Goal: Information Seeking & Learning: Learn about a topic

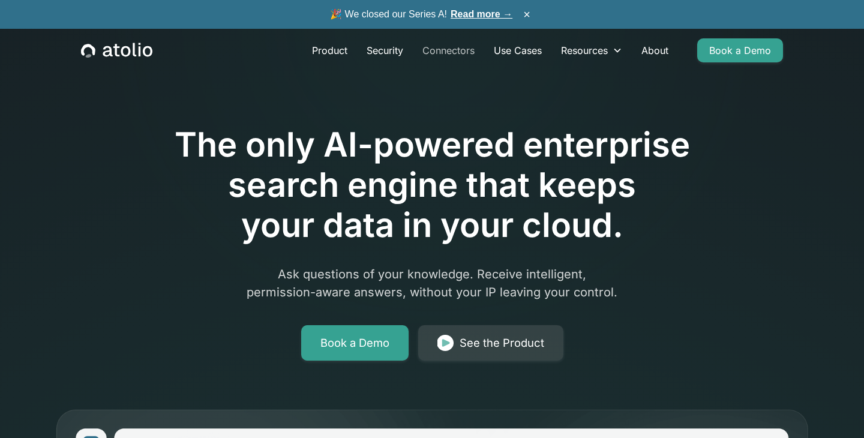
click at [435, 53] on link "Connectors" at bounding box center [448, 50] width 71 height 24
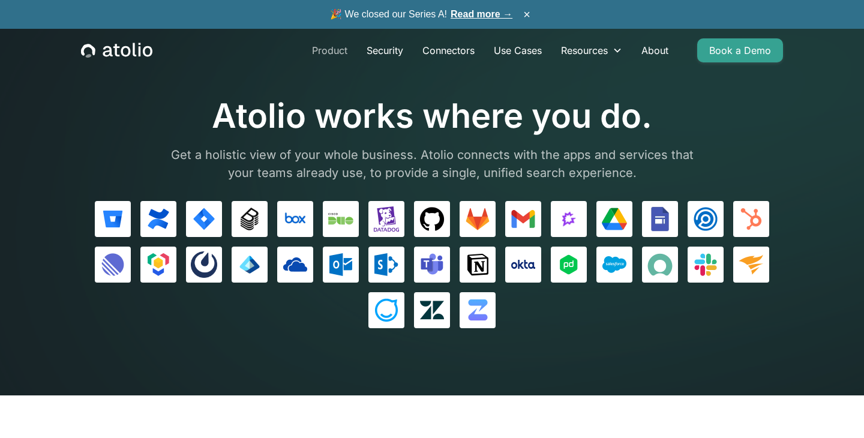
click at [327, 51] on link "Product" at bounding box center [329, 50] width 55 height 24
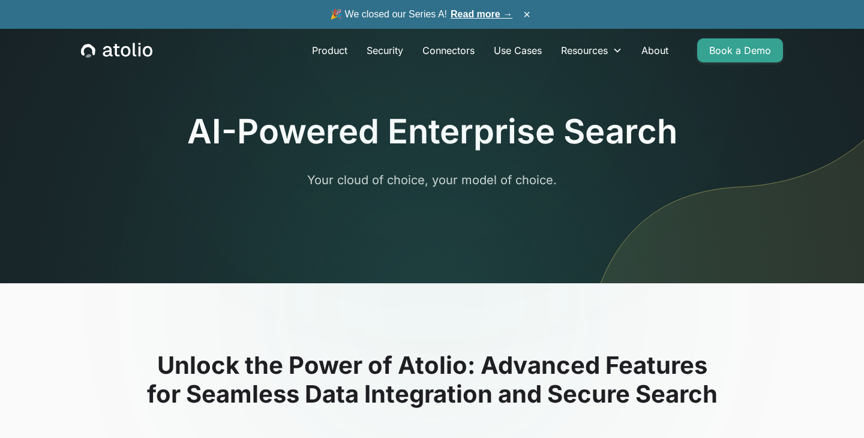
scroll to position [5, 0]
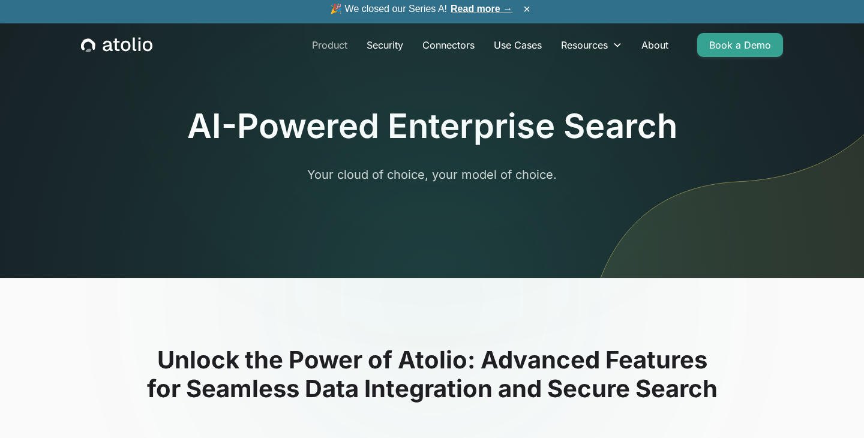
click at [324, 45] on link "Product" at bounding box center [329, 45] width 55 height 24
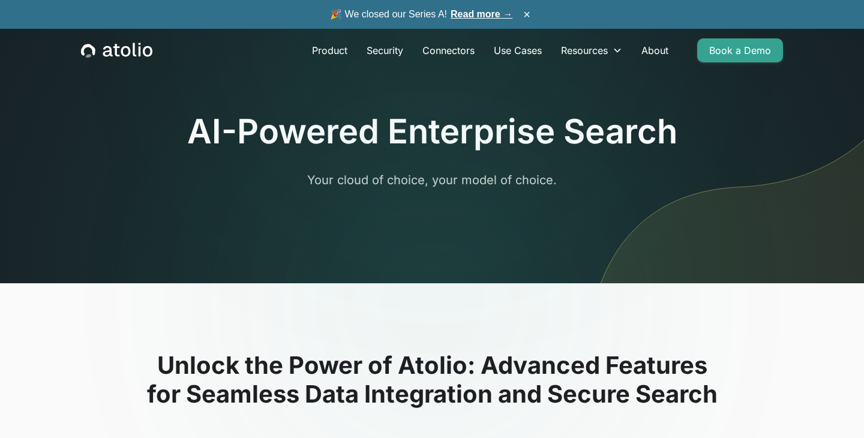
click at [112, 53] on icon "home" at bounding box center [116, 51] width 71 height 16
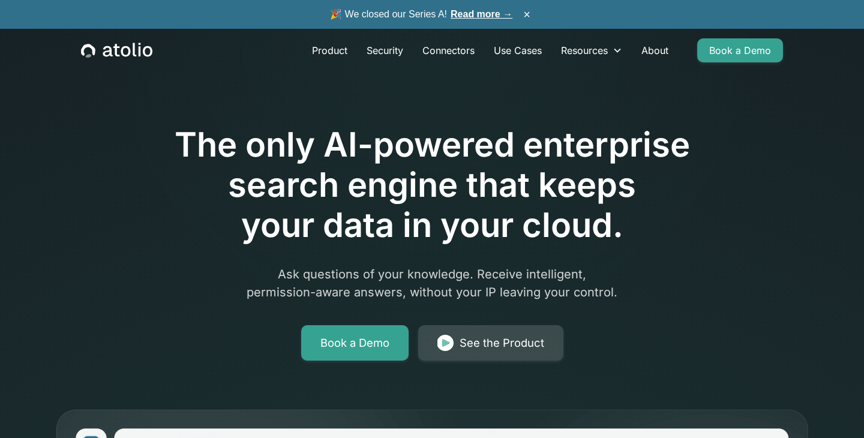
click at [490, 343] on div "See the Product" at bounding box center [501, 343] width 85 height 17
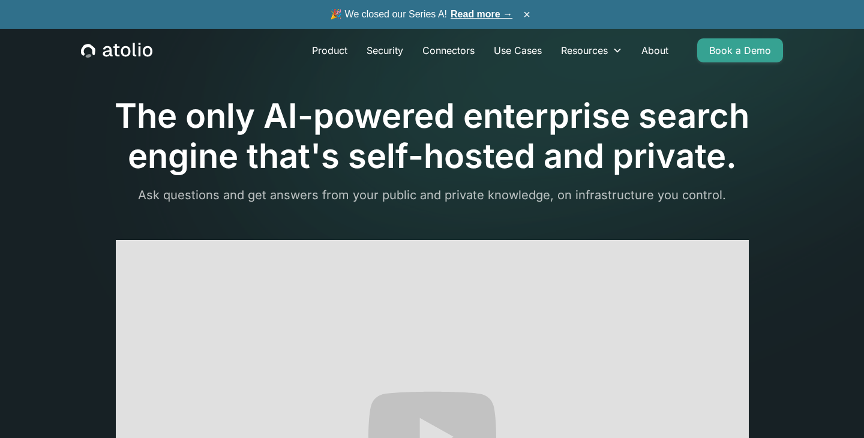
click at [112, 53] on icon "home" at bounding box center [116, 51] width 71 height 16
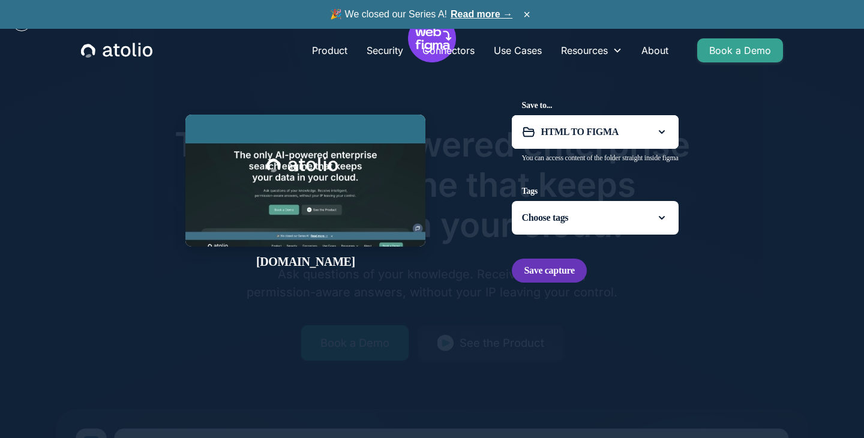
click at [528, 276] on span "Save capture" at bounding box center [549, 270] width 50 height 12
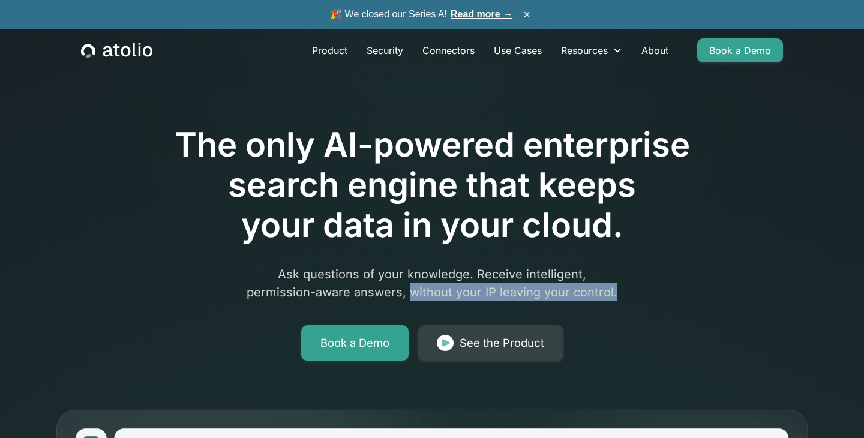
drag, startPoint x: 411, startPoint y: 291, endPoint x: 618, endPoint y: 292, distance: 206.3
click at [618, 292] on p "Ask questions of your knowledge. Receive intelligent, permission-aware answers,…" at bounding box center [432, 283] width 461 height 36
copy p "without your IP leaving your control."
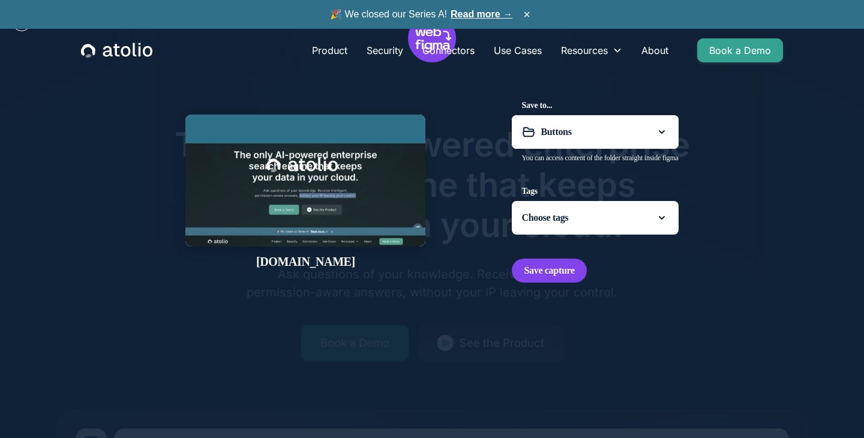
click at [540, 134] on span "Buttons" at bounding box center [594, 132] width 109 height 11
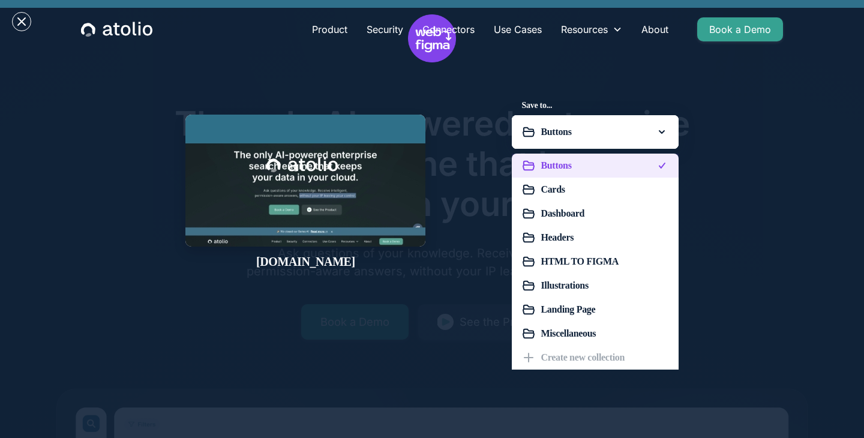
scroll to position [25, 0]
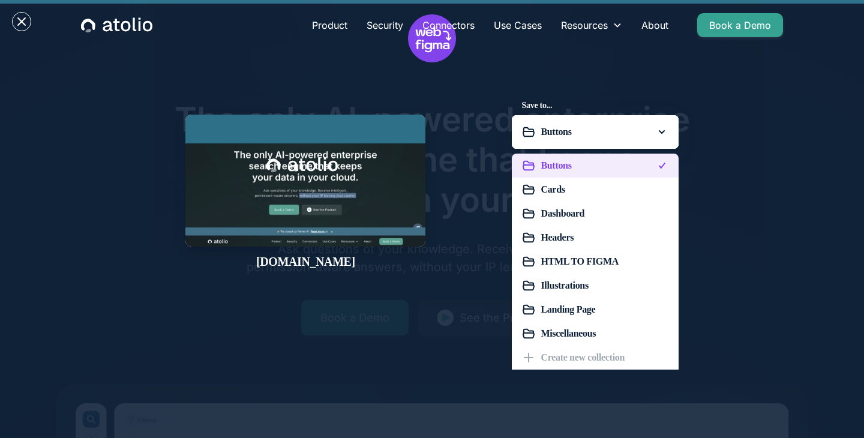
click at [546, 215] on span "Dashboard" at bounding box center [604, 213] width 128 height 11
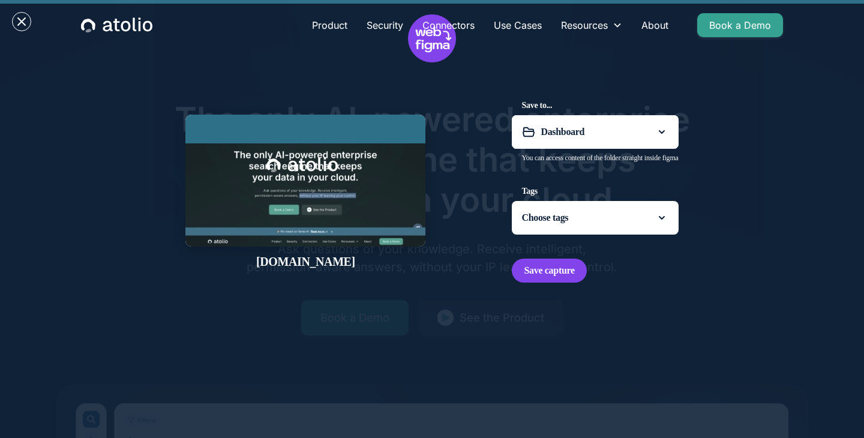
click at [558, 221] on span "Choose tags" at bounding box center [544, 217] width 47 height 11
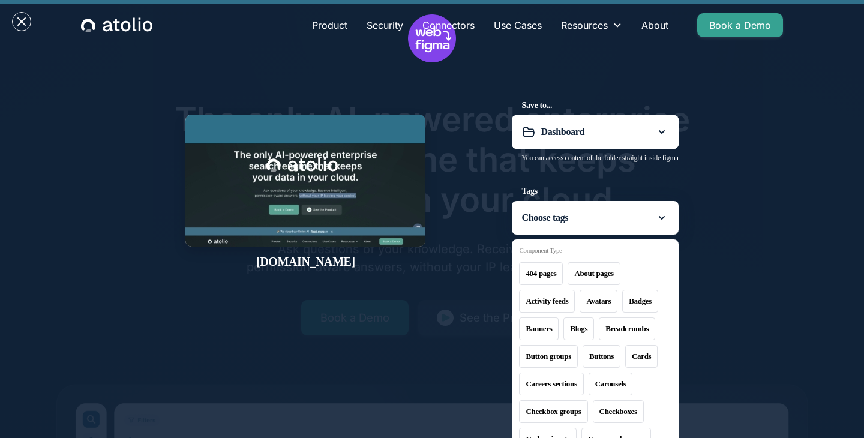
click at [568, 225] on div at bounding box center [432, 219] width 864 height 438
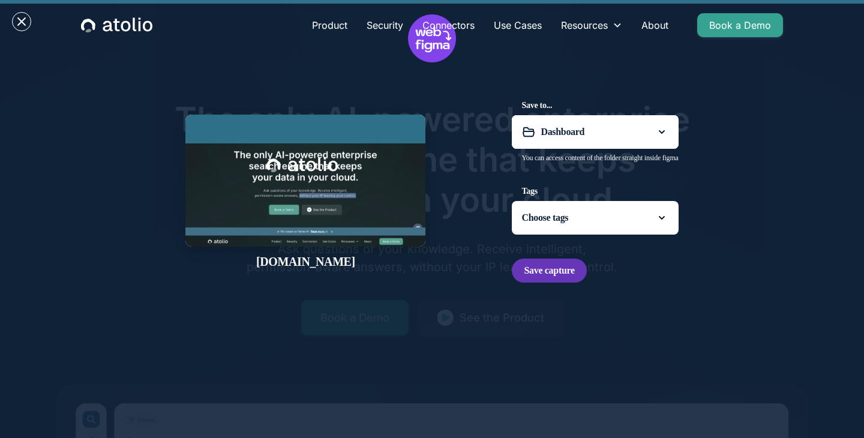
click at [534, 276] on span "Save capture" at bounding box center [549, 270] width 50 height 12
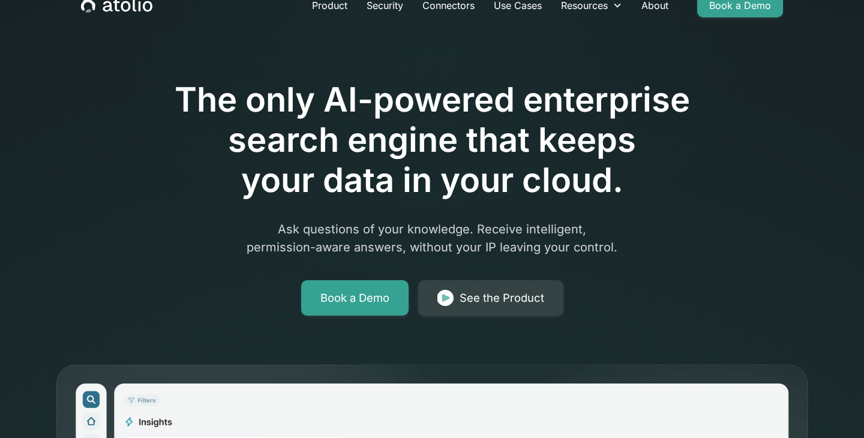
scroll to position [0, 0]
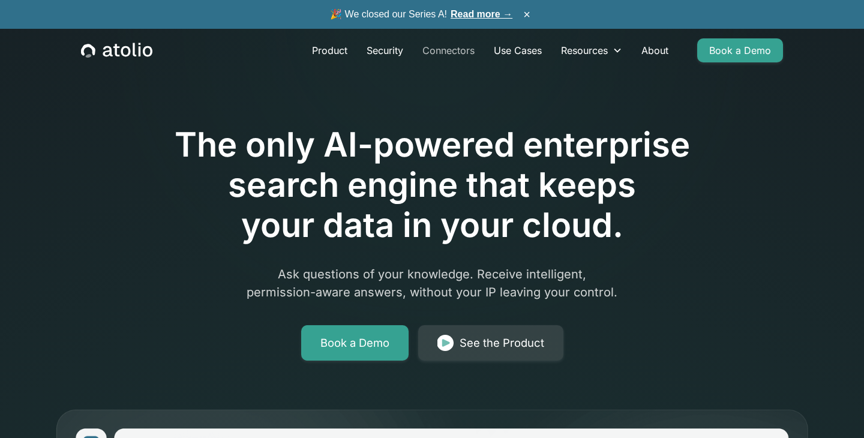
click at [433, 55] on link "Connectors" at bounding box center [448, 50] width 71 height 24
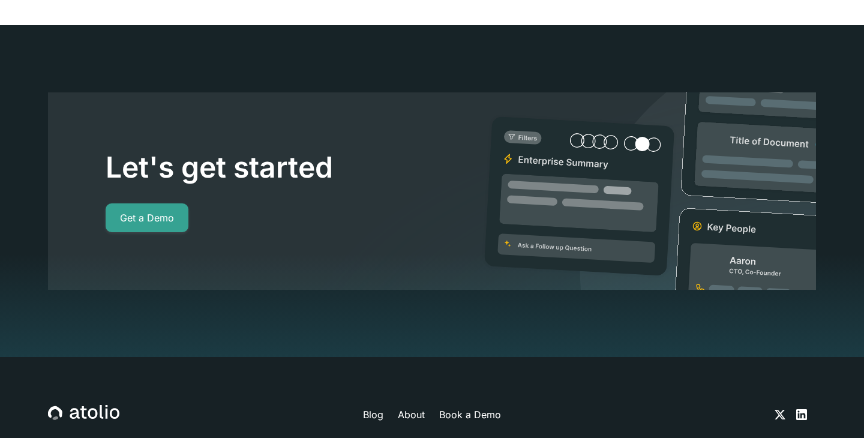
scroll to position [11172, 0]
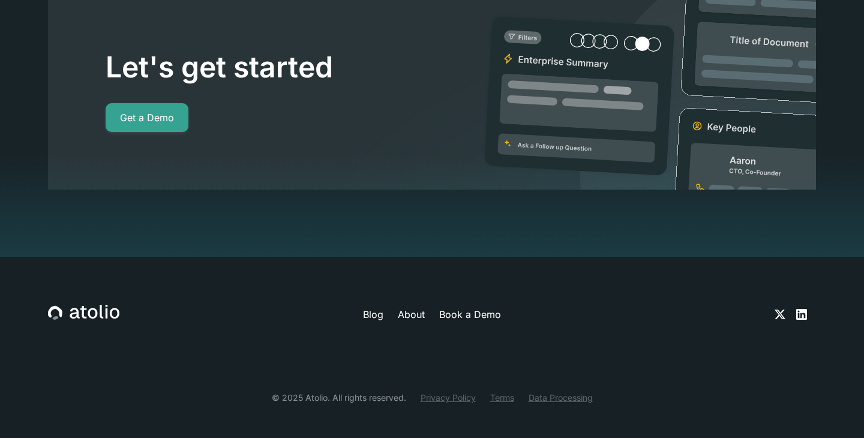
click at [801, 307] on icon at bounding box center [801, 314] width 14 height 14
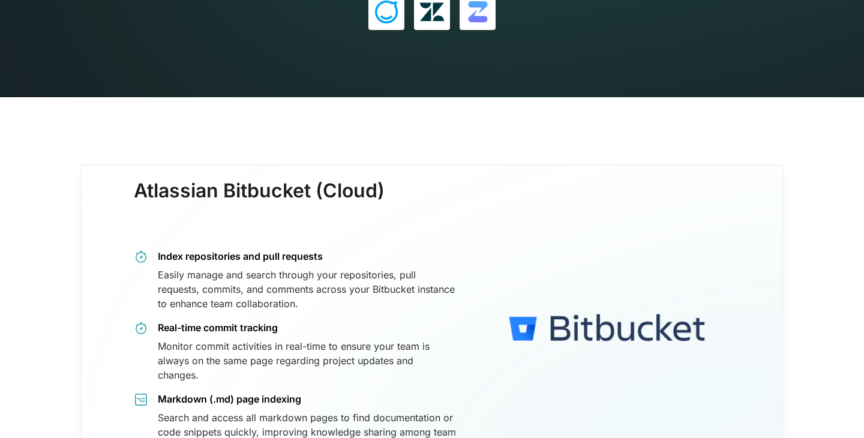
scroll to position [0, 0]
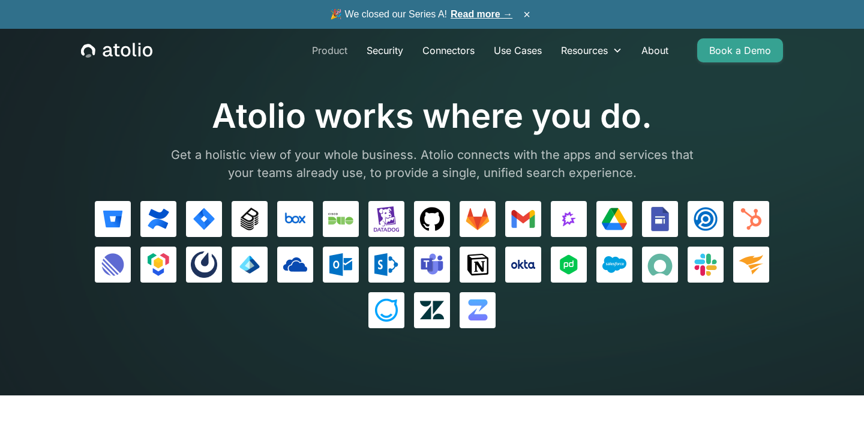
click at [315, 50] on link "Product" at bounding box center [329, 50] width 55 height 24
